Goal: Contribute content: Contribute content

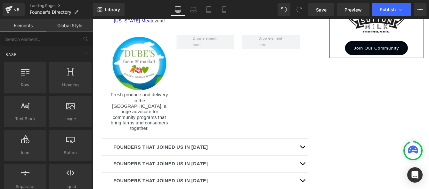
scroll to position [461, 0]
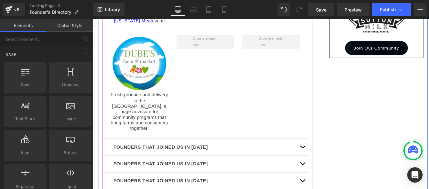
click at [332, 176] on button "button" at bounding box center [334, 185] width 13 height 19
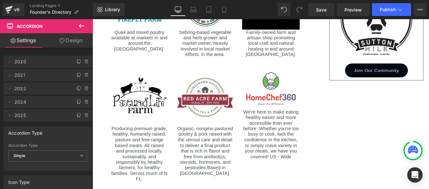
scroll to position [445, 0]
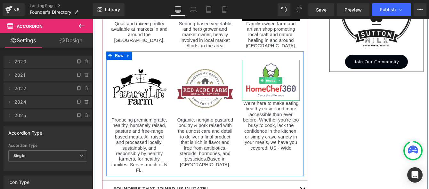
click at [298, 92] on span "Image" at bounding box center [297, 90] width 13 height 8
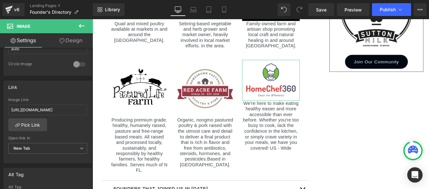
scroll to position [249, 0]
click at [91, 127] on b at bounding box center [91, 128] width 3 height 35
click at [68, 113] on input "[URL][DOMAIN_NAME]" at bounding box center [47, 108] width 79 height 11
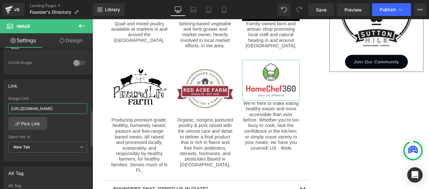
paste input "[DOMAIN_NAME]"
type input "[URL][DOMAIN_NAME]"
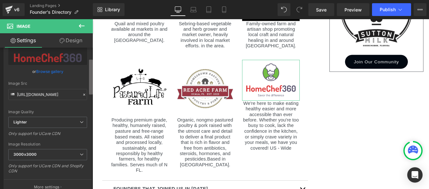
scroll to position [26, 0]
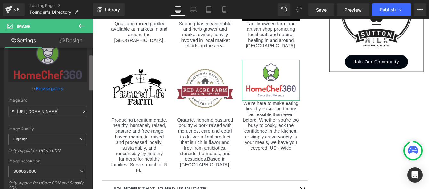
click at [82, 63] on div "Image [URL][DOMAIN_NAME] Replace Image Upload image or Browse gallery Image Src…" at bounding box center [46, 120] width 93 height 144
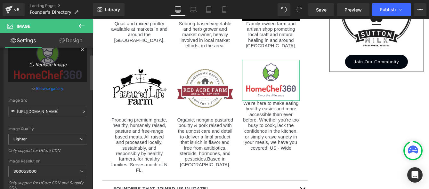
click at [52, 64] on icon "Replace Image" at bounding box center [47, 64] width 51 height 8
type input "C:\fakepath\Screenshot [DATE] 125231.png"
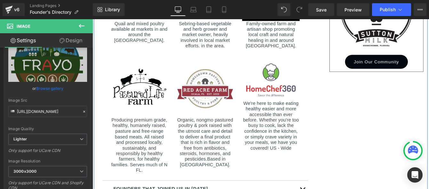
type input "[URL][DOMAIN_NAME]"
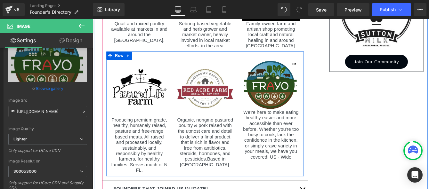
click at [281, 154] on span at bounding box center [280, 153] width 7 height 8
click at [284, 166] on p "We're here to make eating healthy easier and more accessible than ever before. …" at bounding box center [298, 152] width 66 height 58
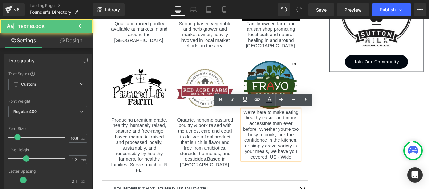
click at [298, 162] on p "We're here to make eating healthy easier and more accessible than ever before. …" at bounding box center [298, 152] width 66 height 58
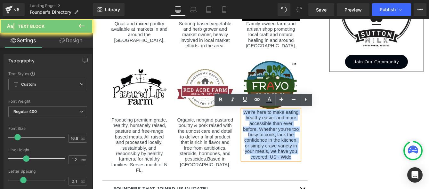
click at [298, 162] on p "We're here to make eating healthy easier and more accessible than ever before. …" at bounding box center [298, 152] width 66 height 58
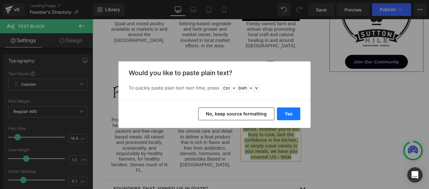
click at [282, 119] on button "Yes" at bounding box center [288, 114] width 23 height 13
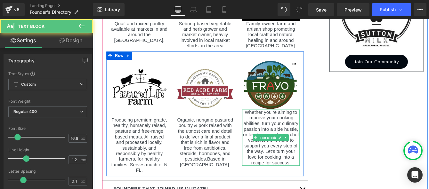
click at [320, 183] on p "Whether you're aiming to improve your cooking abilities, turn your culinary pas…" at bounding box center [298, 155] width 66 height 65
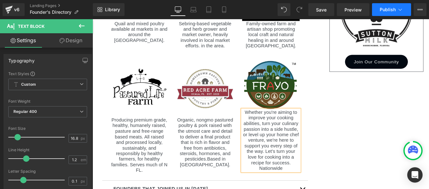
click at [389, 10] on span "Publish" at bounding box center [388, 9] width 16 height 5
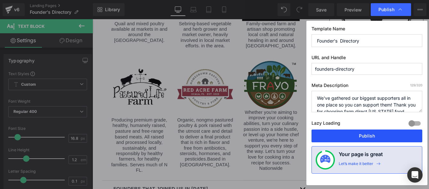
click at [370, 141] on button "Publish" at bounding box center [366, 136] width 111 height 13
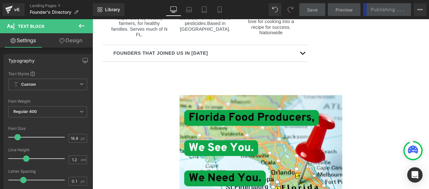
scroll to position [613, 0]
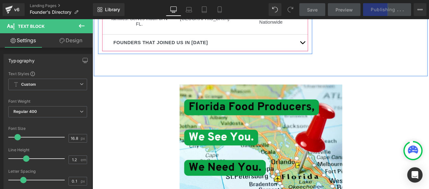
click at [332, 43] on button "button" at bounding box center [334, 46] width 13 height 19
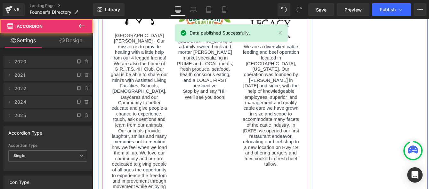
scroll to position [350, 0]
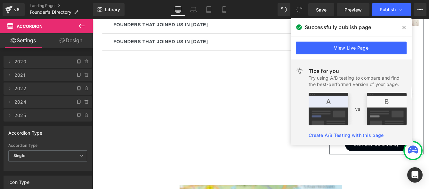
click at [402, 28] on span at bounding box center [404, 27] width 10 height 10
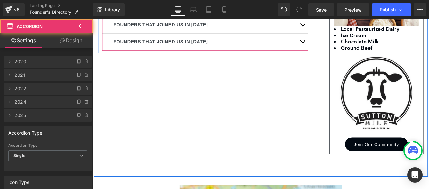
click at [330, 47] on button "button" at bounding box center [334, 45] width 13 height 19
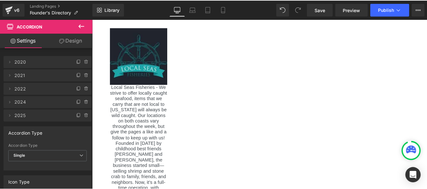
scroll to position [549, 0]
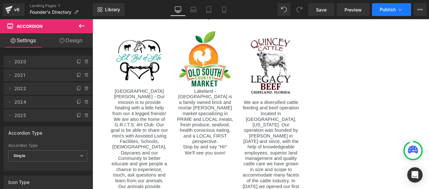
click at [390, 11] on span "Publish" at bounding box center [388, 9] width 16 height 5
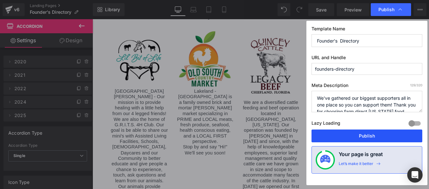
click at [367, 136] on button "Publish" at bounding box center [366, 136] width 111 height 13
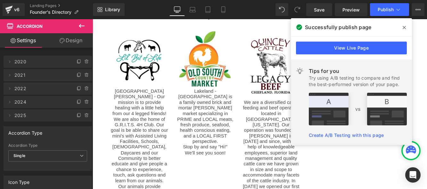
click at [404, 27] on icon at bounding box center [403, 27] width 3 height 5
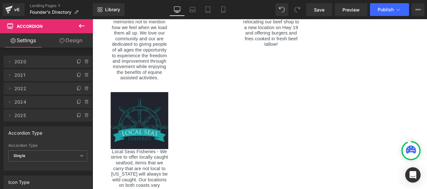
scroll to position [774, 0]
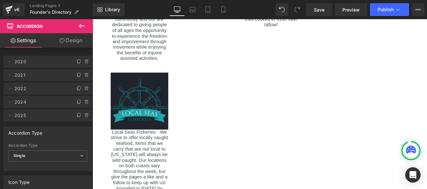
click at [82, 23] on icon at bounding box center [82, 26] width 8 height 8
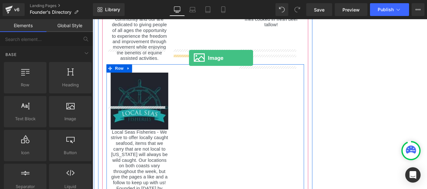
drag, startPoint x: 168, startPoint y: 129, endPoint x: 203, endPoint y: 64, distance: 74.3
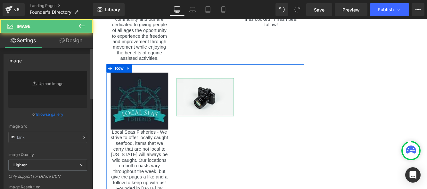
type input "//[DOMAIN_NAME][URL]"
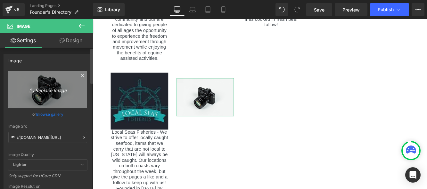
click at [52, 92] on icon "Replace Image" at bounding box center [47, 89] width 51 height 8
type input "C:\fakepath\21Local Seas East.jpg"
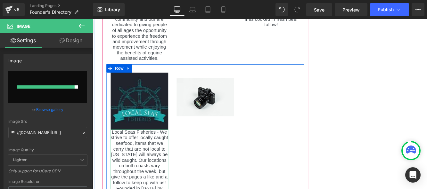
type input "[URL][DOMAIN_NAME]"
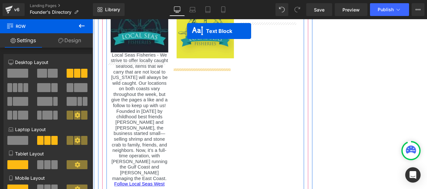
scroll to position [824, 0]
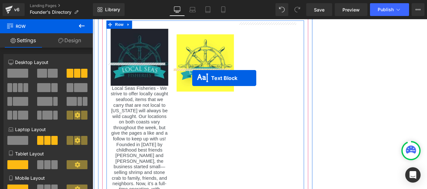
drag, startPoint x: 125, startPoint y: 121, endPoint x: 207, endPoint y: 87, distance: 88.9
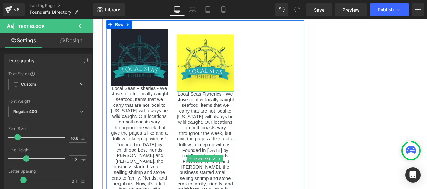
click at [213, 120] on p "Local Seas Fisheries - We strive to offer locally caught seafood, items that we…" at bounding box center [222, 180] width 66 height 155
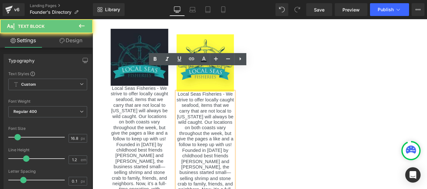
click at [213, 122] on p "Local Seas Fisheries - We strive to offer locally caught seafood, items that we…" at bounding box center [222, 180] width 66 height 155
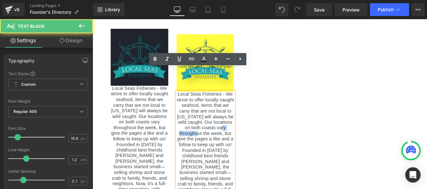
click at [213, 122] on p "Local Seas Fisheries - We strive to offer locally caught seafood, items that we…" at bounding box center [222, 180] width 66 height 155
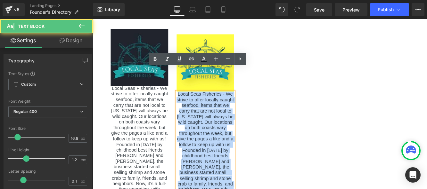
click at [213, 122] on p "Local Seas Fisheries - We strive to offer locally caught seafood, items that we…" at bounding box center [222, 180] width 66 height 155
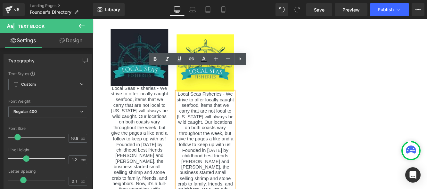
click at [213, 122] on p "Local Seas Fisheries - We strive to offer locally caught seafood, items that we…" at bounding box center [222, 180] width 66 height 155
click at [229, 144] on p "Local Seas Fisheries - We strive to offer locally caught seafood, items that we…" at bounding box center [222, 180] width 66 height 155
click at [148, 112] on p "Local Seas Fisheries - We strive to offer locally caught seafood, items that we…" at bounding box center [146, 173] width 66 height 155
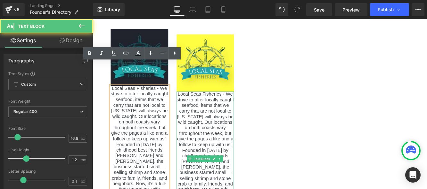
click at [221, 103] on p "Local Seas Fisheries - We strive to offer locally caught seafood, items that we…" at bounding box center [222, 180] width 66 height 155
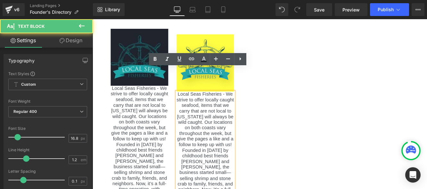
click at [161, 96] on p "Local Seas Fisheries - We strive to offer locally caught seafood, items that we…" at bounding box center [146, 173] width 66 height 155
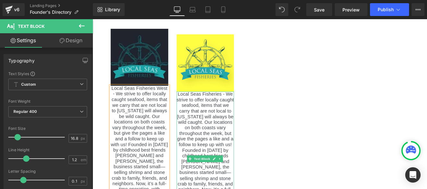
click at [236, 103] on p "Local Seas Fisheries - We strive to offer locally caught seafood, items that we…" at bounding box center [222, 180] width 66 height 155
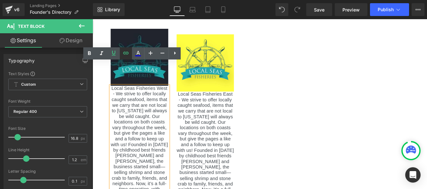
click at [126, 54] on icon at bounding box center [125, 53] width 5 height 3
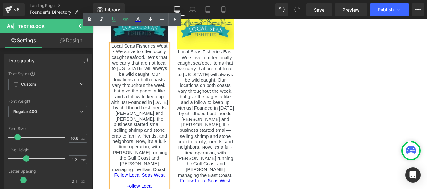
scroll to position [876, 0]
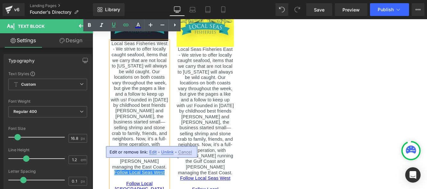
click at [154, 154] on span "Edit" at bounding box center [152, 151] width 7 height 5
type input "[URL][DOMAIN_NAME]"
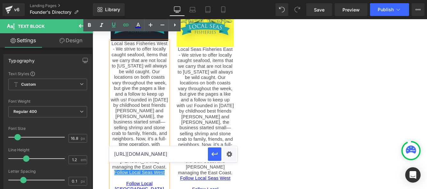
click at [155, 156] on input "[URL][DOMAIN_NAME]" at bounding box center [158, 154] width 99 height 16
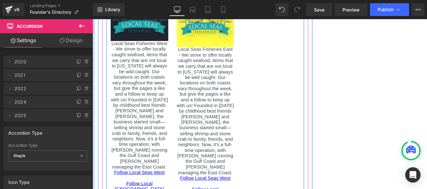
click at [93, 19] on div at bounding box center [93, 19] width 0 height 0
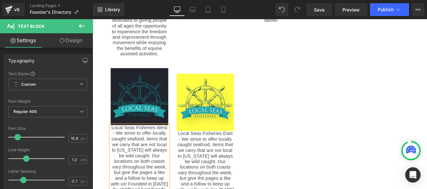
scroll to position [776, 0]
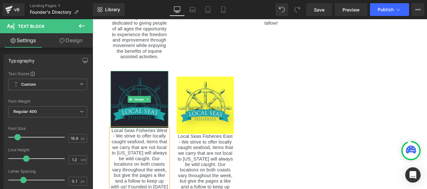
drag, startPoint x: 147, startPoint y: 82, endPoint x: 136, endPoint y: 129, distance: 49.0
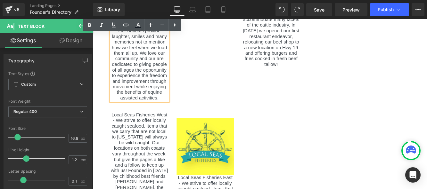
scroll to position [1110, 0]
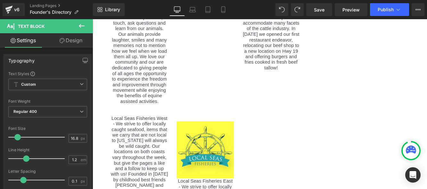
click at [78, 27] on icon at bounding box center [82, 26] width 8 height 8
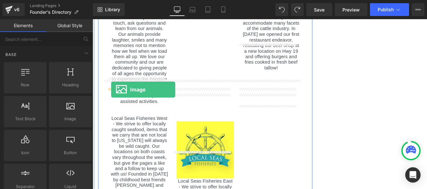
drag, startPoint x: 159, startPoint y: 138, endPoint x: 114, endPoint y: 100, distance: 58.6
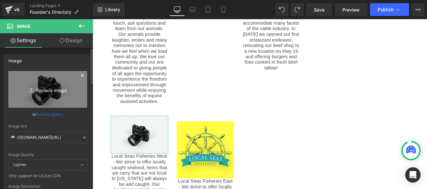
click at [43, 92] on icon "Replace Image" at bounding box center [47, 89] width 51 height 8
type input "C:\fakepath\20LocalSeas.jpg"
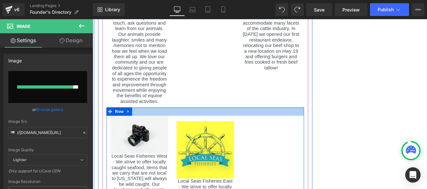
type input "[URL][DOMAIN_NAME]"
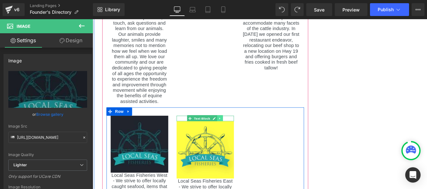
click at [238, 132] on icon at bounding box center [238, 133] width 1 height 2
click at [242, 132] on icon at bounding box center [243, 134] width 4 height 4
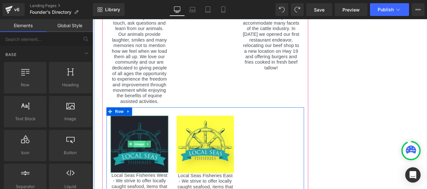
click at [144, 159] on span "Image" at bounding box center [146, 163] width 13 height 8
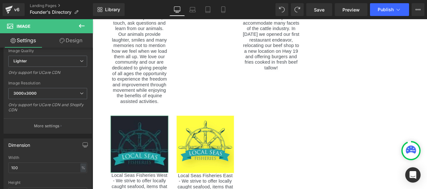
scroll to position [217, 0]
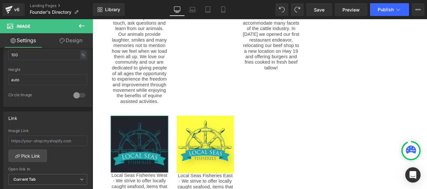
click at [92, 132] on b at bounding box center [91, 120] width 3 height 35
click at [73, 141] on input "text" at bounding box center [47, 141] width 79 height 11
type input "[URL][DOMAIN_NAME]"
click at [77, 179] on span "Current Tab" at bounding box center [47, 179] width 79 height 11
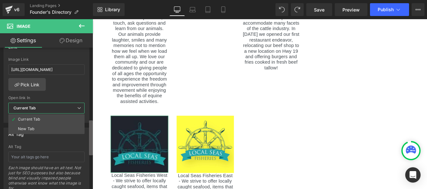
scroll to position [290, 0]
click at [91, 144] on b at bounding box center [91, 138] width 4 height 35
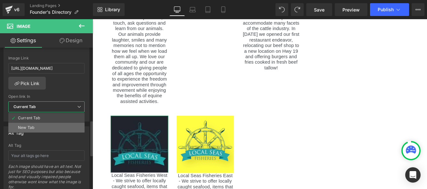
click at [50, 128] on li "New Tab" at bounding box center [46, 128] width 76 height 10
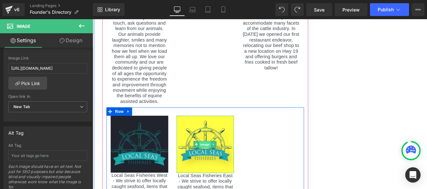
click at [220, 160] on span "Image" at bounding box center [221, 164] width 13 height 8
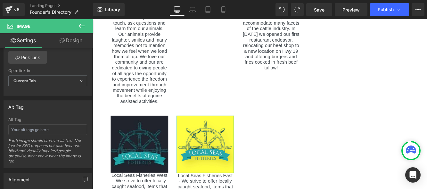
scroll to position [317, 0]
click at [90, 144] on b at bounding box center [91, 145] width 3 height 35
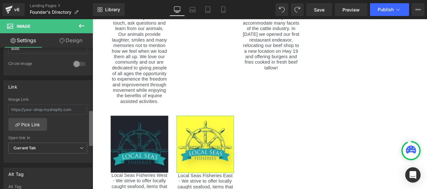
click at [91, 115] on b at bounding box center [91, 128] width 4 height 35
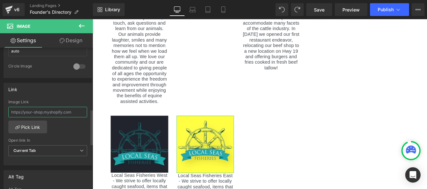
click at [73, 111] on input "text" at bounding box center [47, 112] width 79 height 11
paste input "[URL][DOMAIN_NAME]"
type input "[URL][DOMAIN_NAME]"
click at [80, 153] on icon at bounding box center [82, 151] width 4 height 4
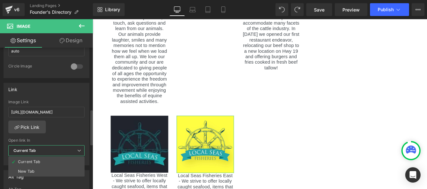
scroll to position [0, 0]
click at [56, 167] on li "New Tab" at bounding box center [46, 172] width 76 height 10
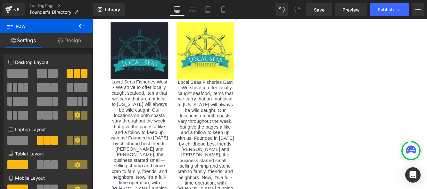
scroll to position [1225, 0]
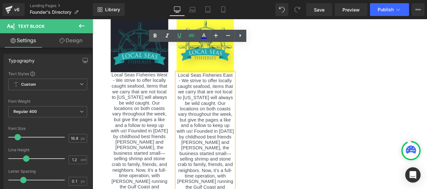
drag, startPoint x: 249, startPoint y: 201, endPoint x: 243, endPoint y: 183, distance: 18.8
click at [243, 183] on div "Local Seas Fisheries East - We strive to offer locally caught seafood, items th…" at bounding box center [222, 168] width 66 height 174
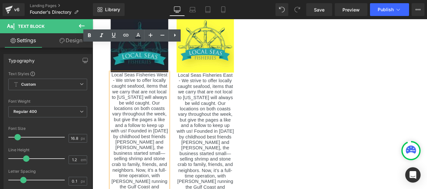
drag, startPoint x: 173, startPoint y: 201, endPoint x: 115, endPoint y: 188, distance: 59.8
click at [115, 188] on div "Local Seas Fisheries West - We strive to offer locally caught seafood, items th…" at bounding box center [146, 167] width 66 height 174
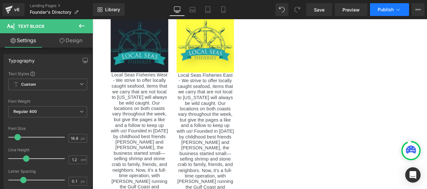
click at [399, 8] on icon at bounding box center [398, 9] width 6 height 6
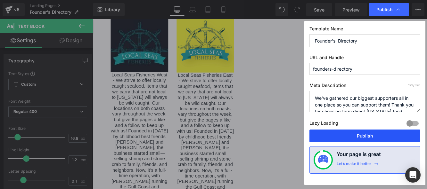
click at [367, 134] on button "Publish" at bounding box center [364, 136] width 111 height 13
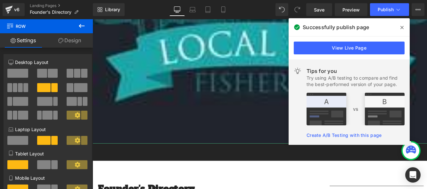
scroll to position [102, 0]
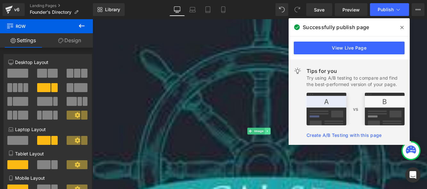
click at [293, 147] on icon at bounding box center [293, 148] width 1 height 2
click at [298, 146] on icon at bounding box center [297, 148] width 4 height 4
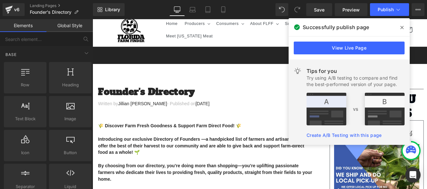
scroll to position [0, 0]
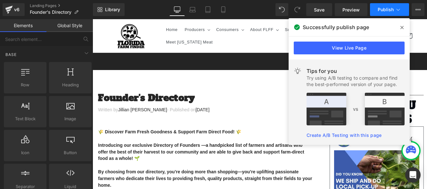
click at [392, 8] on span "Publish" at bounding box center [385, 9] width 16 height 5
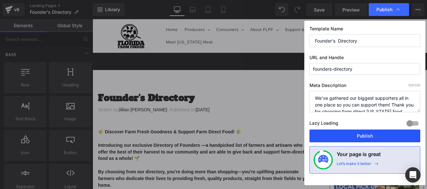
click at [368, 138] on button "Publish" at bounding box center [364, 136] width 111 height 13
